Goal: Information Seeking & Learning: Learn about a topic

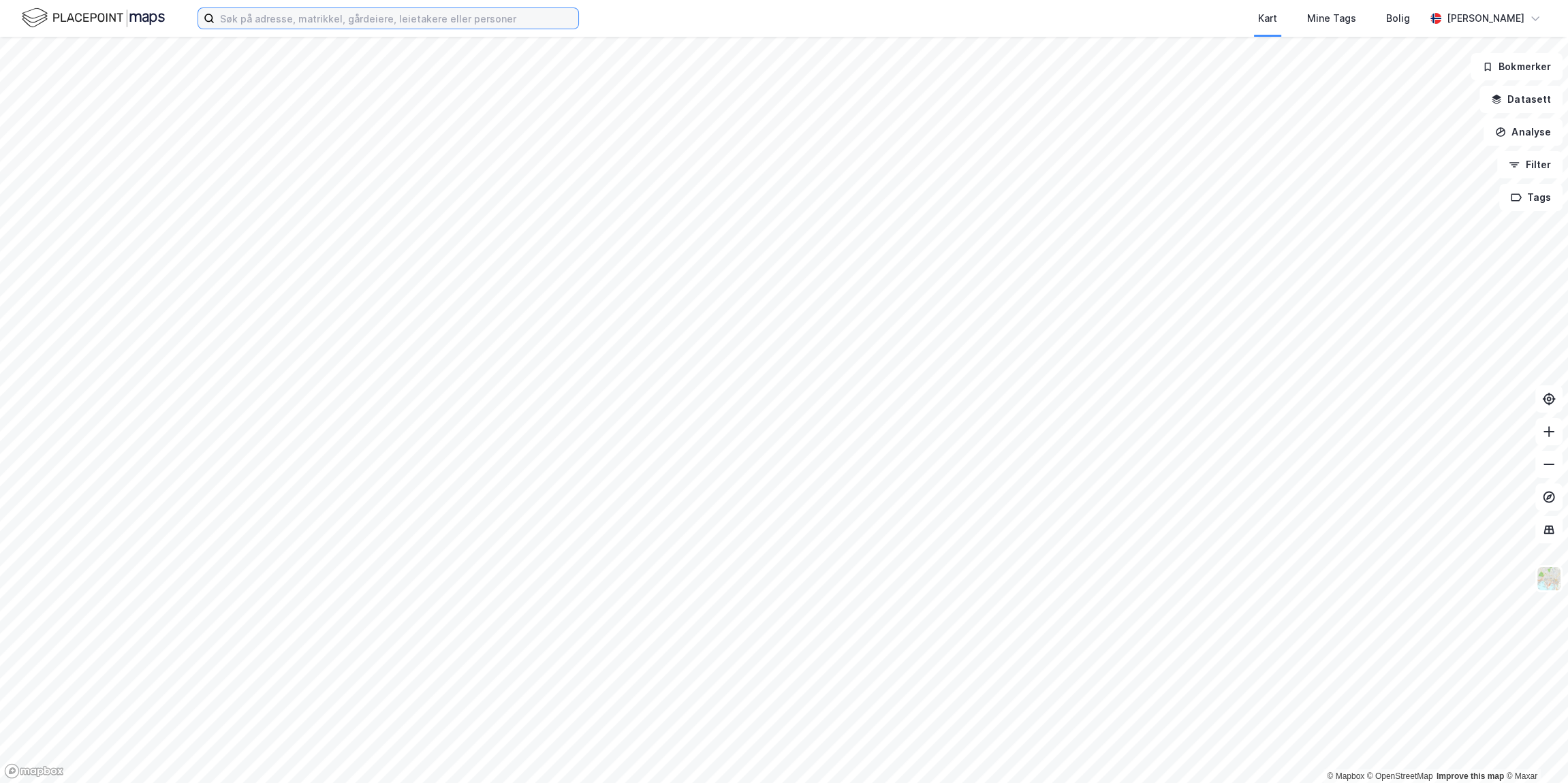
click at [400, 20] on input at bounding box center [396, 19] width 364 height 20
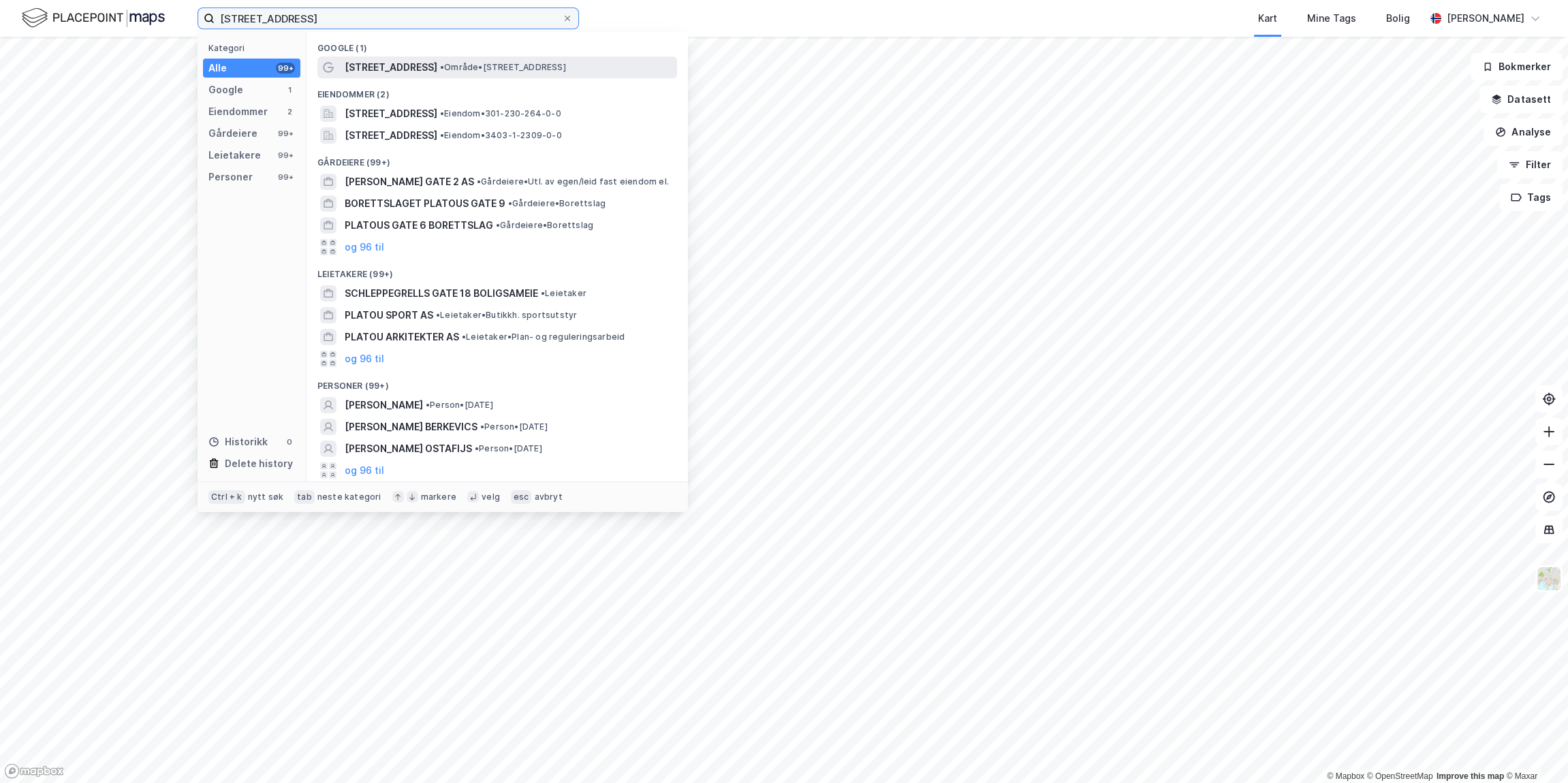
type input "[STREET_ADDRESS]"
click at [415, 72] on span "[STREET_ADDRESS]" at bounding box center [390, 67] width 93 height 16
